Goal: Check status: Check status

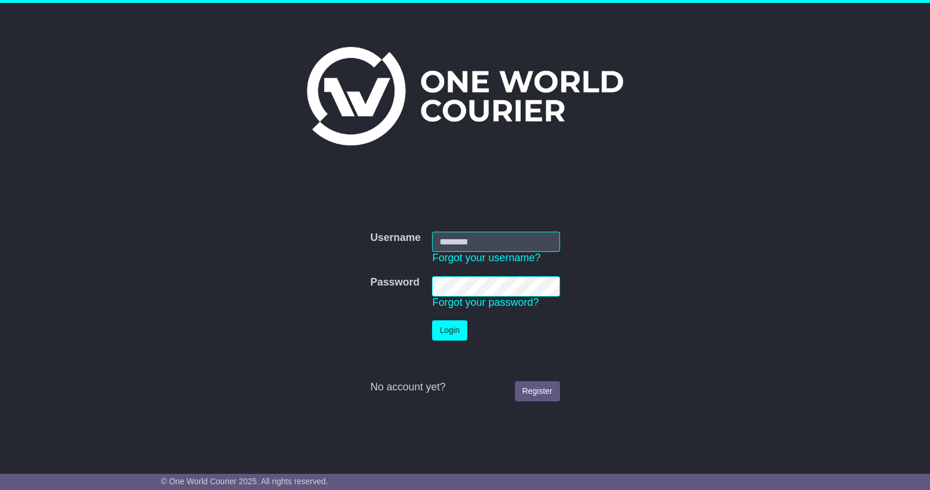
type input "**********"
click at [448, 327] on button "Login" at bounding box center [449, 330] width 35 height 20
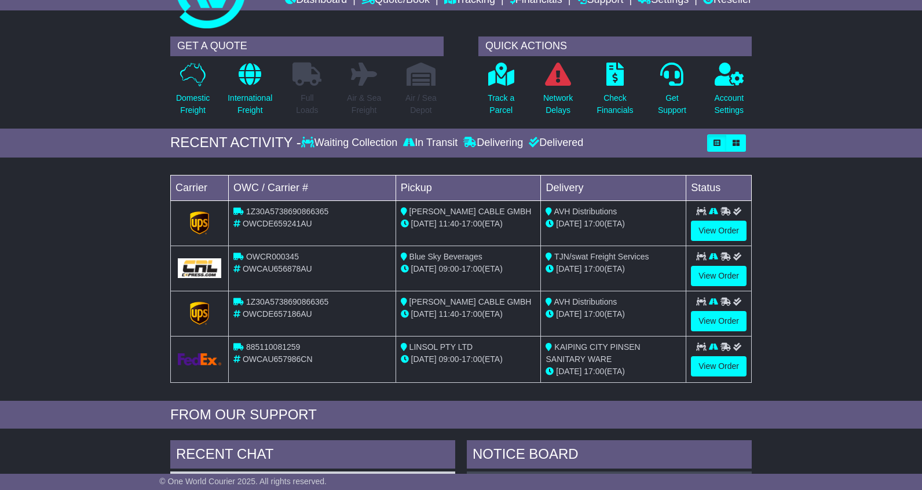
scroll to position [105, 0]
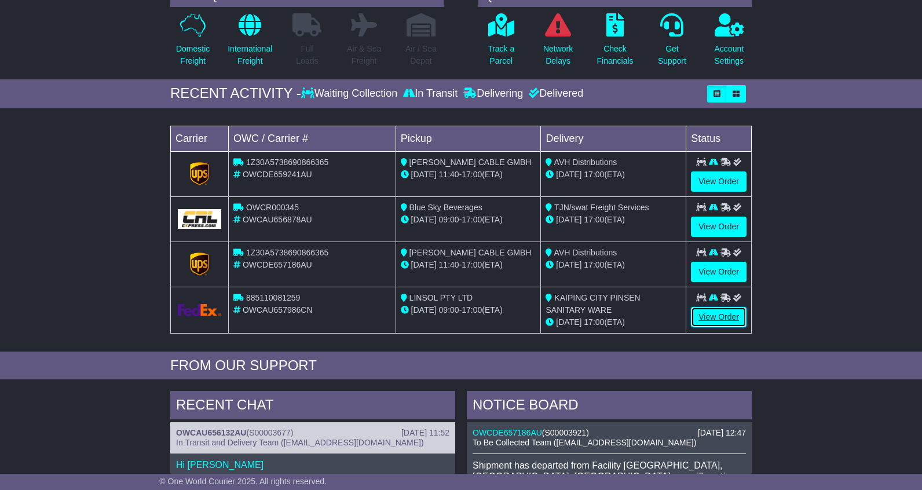
click at [701, 313] on link "View Order" at bounding box center [719, 317] width 56 height 20
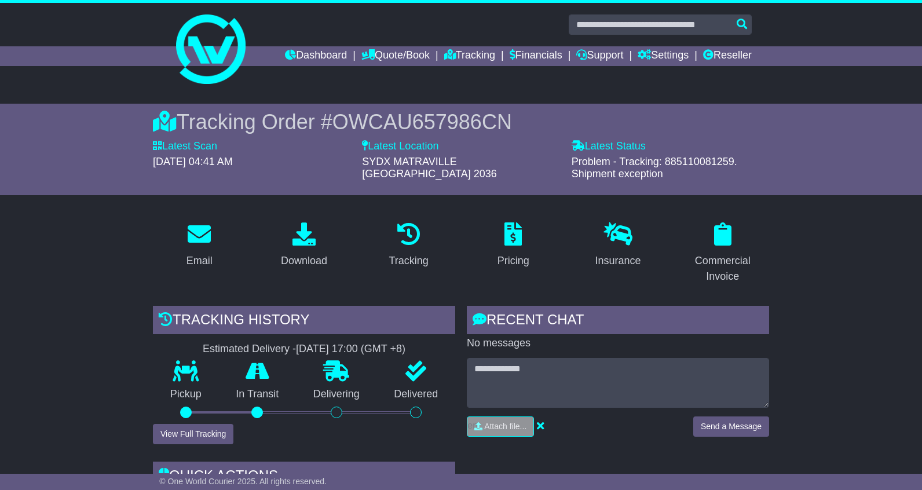
click at [392, 116] on span "OWCAU657986CN" at bounding box center [422, 122] width 180 height 24
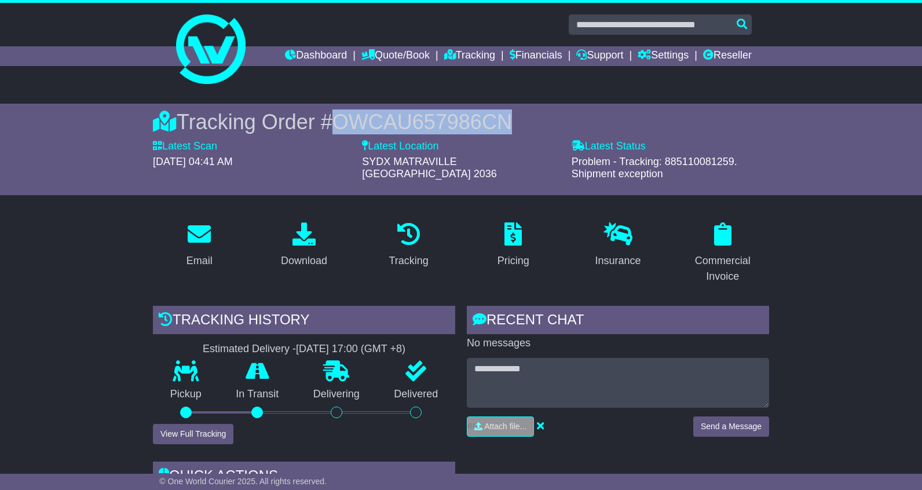
click at [392, 116] on span "OWCAU657986CN" at bounding box center [422, 122] width 180 height 24
copy span "OWCAU657986CN"
